Goal: Find specific page/section: Find specific page/section

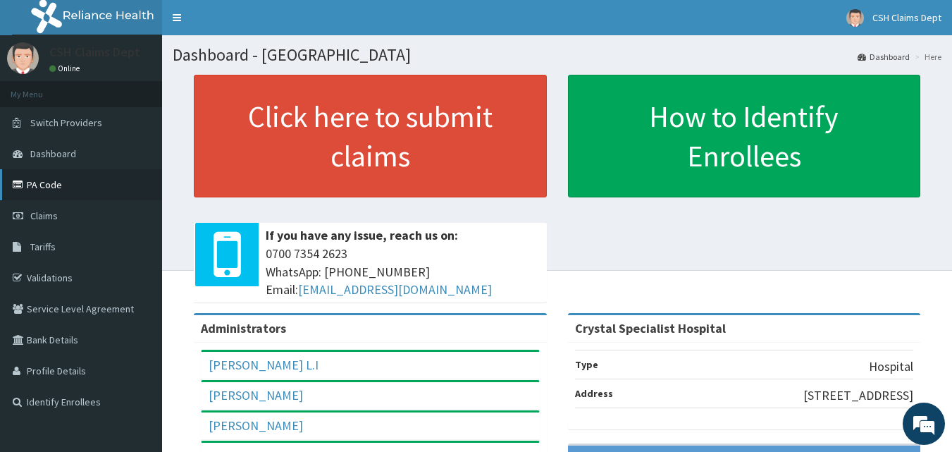
click at [54, 185] on link "PA Code" at bounding box center [81, 184] width 162 height 31
click at [60, 189] on link "PA Code" at bounding box center [81, 184] width 162 height 31
